Goal: Transaction & Acquisition: Download file/media

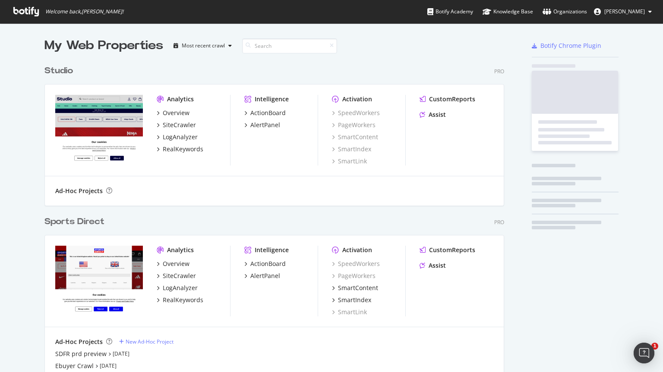
scroll to position [534, 460]
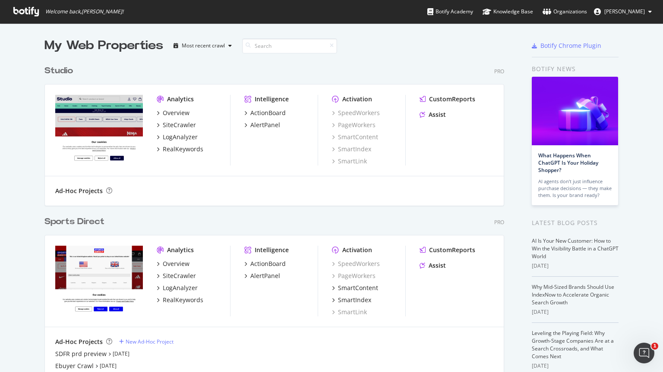
click at [65, 219] on div "Sports Direct" at bounding box center [74, 222] width 60 height 13
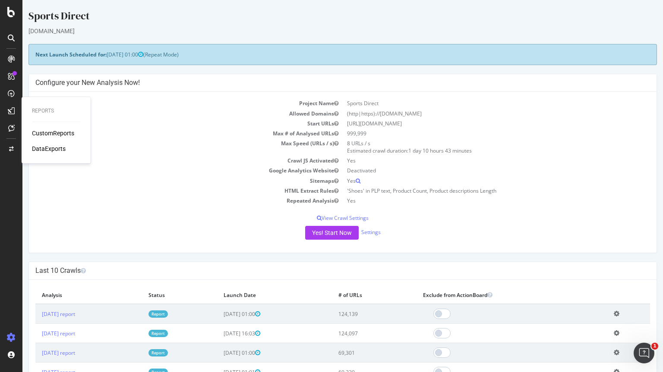
click at [44, 153] on div "DataExports" at bounding box center [49, 148] width 34 height 9
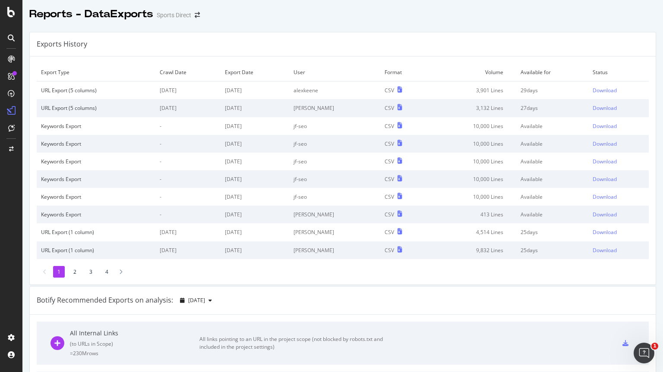
click at [594, 90] on div "Download" at bounding box center [604, 90] width 24 height 7
click at [595, 91] on div "Download" at bounding box center [604, 90] width 24 height 7
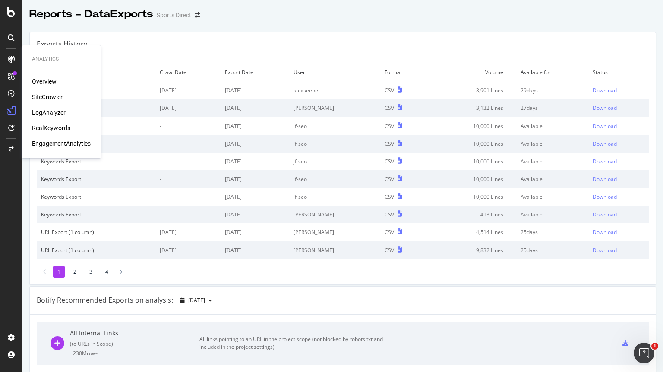
click at [47, 82] on div "Overview" at bounding box center [44, 81] width 25 height 9
